Goal: Communication & Community: Participate in discussion

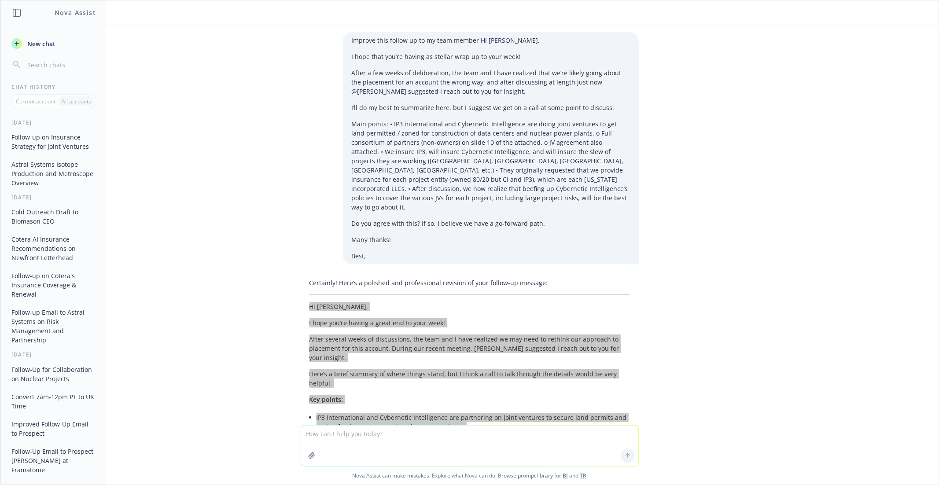
scroll to position [193, 0]
